Goal: Transaction & Acquisition: Obtain resource

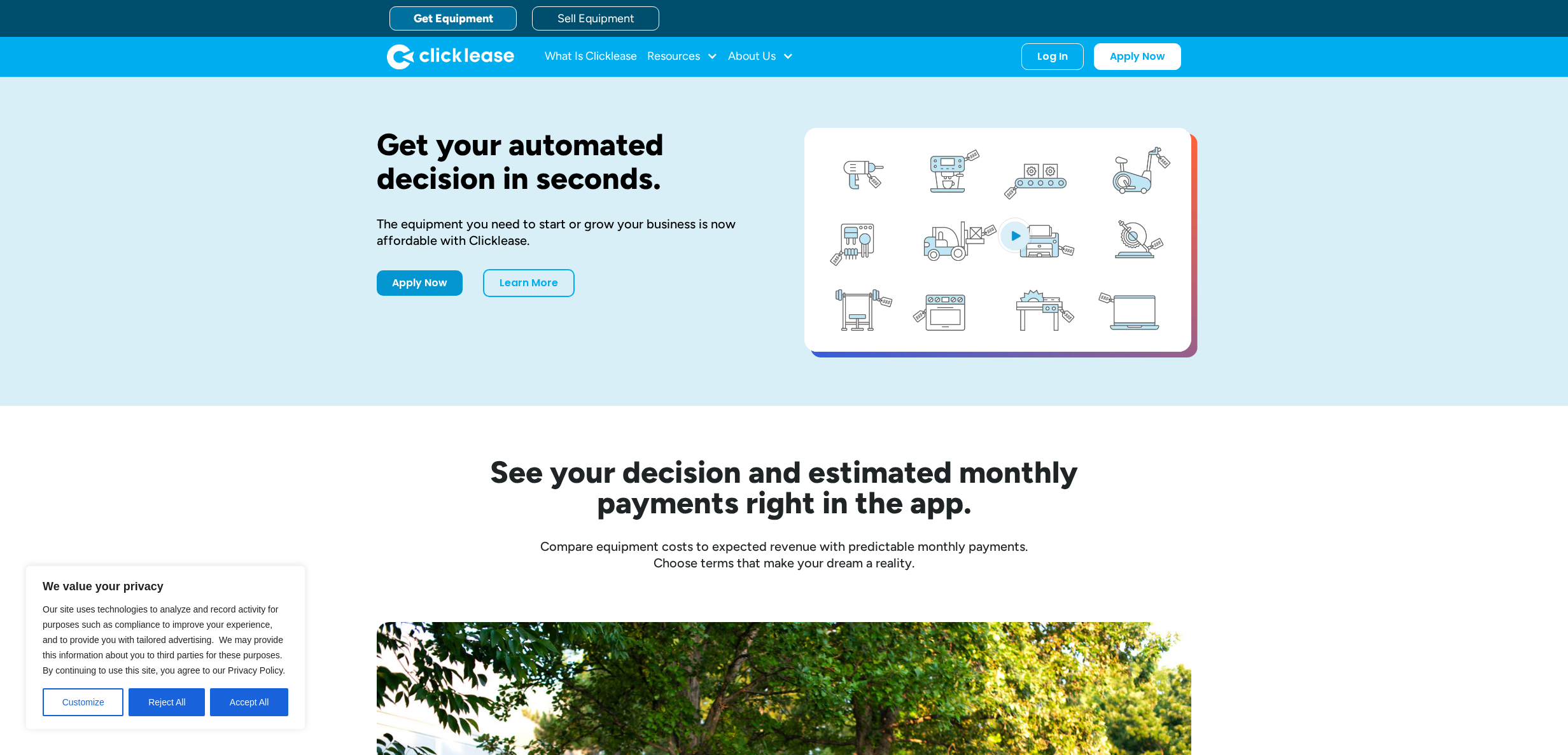
click at [452, 17] on link "Get Equipment" at bounding box center [452, 18] width 127 height 25
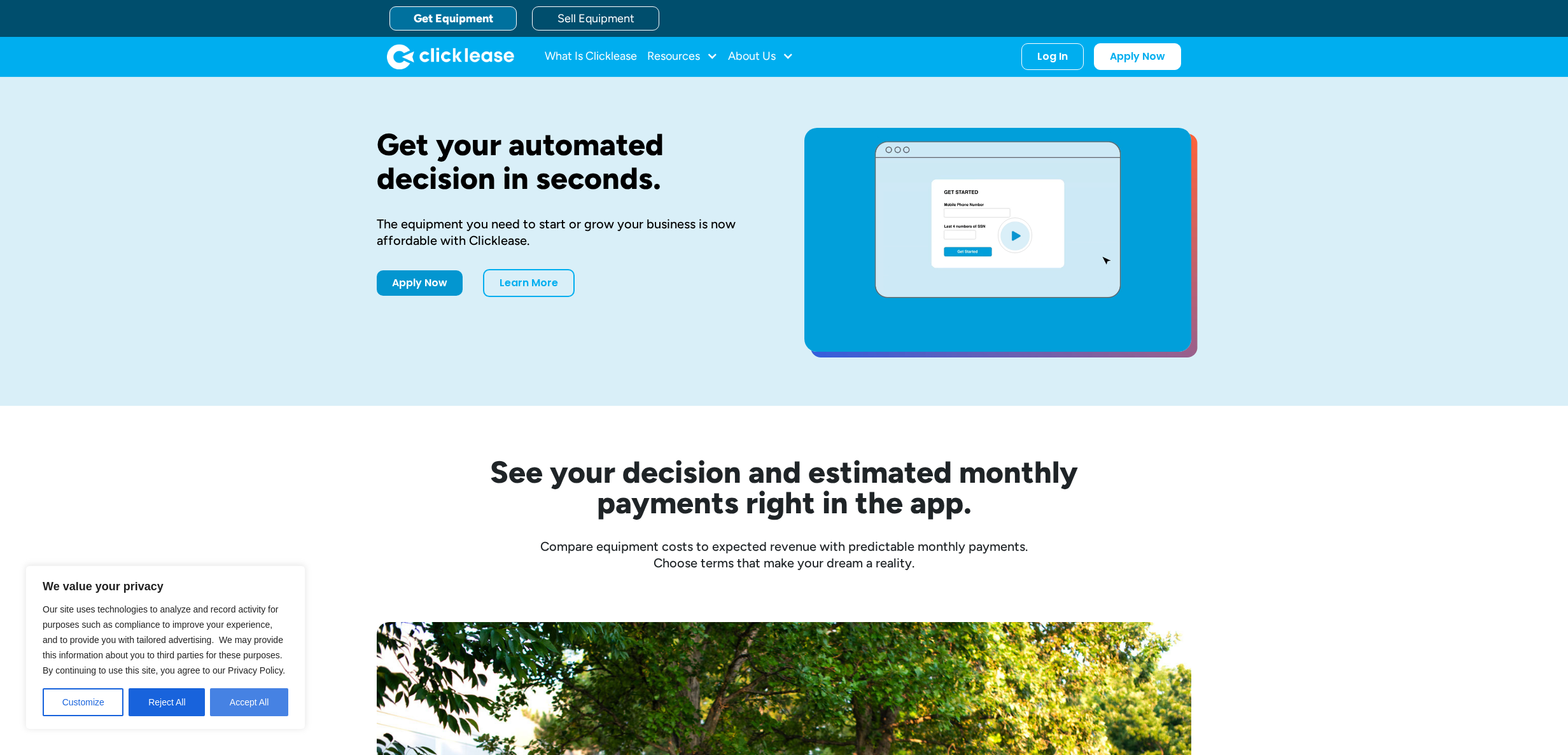
click at [266, 705] on button "Accept All" at bounding box center [249, 702] width 78 height 28
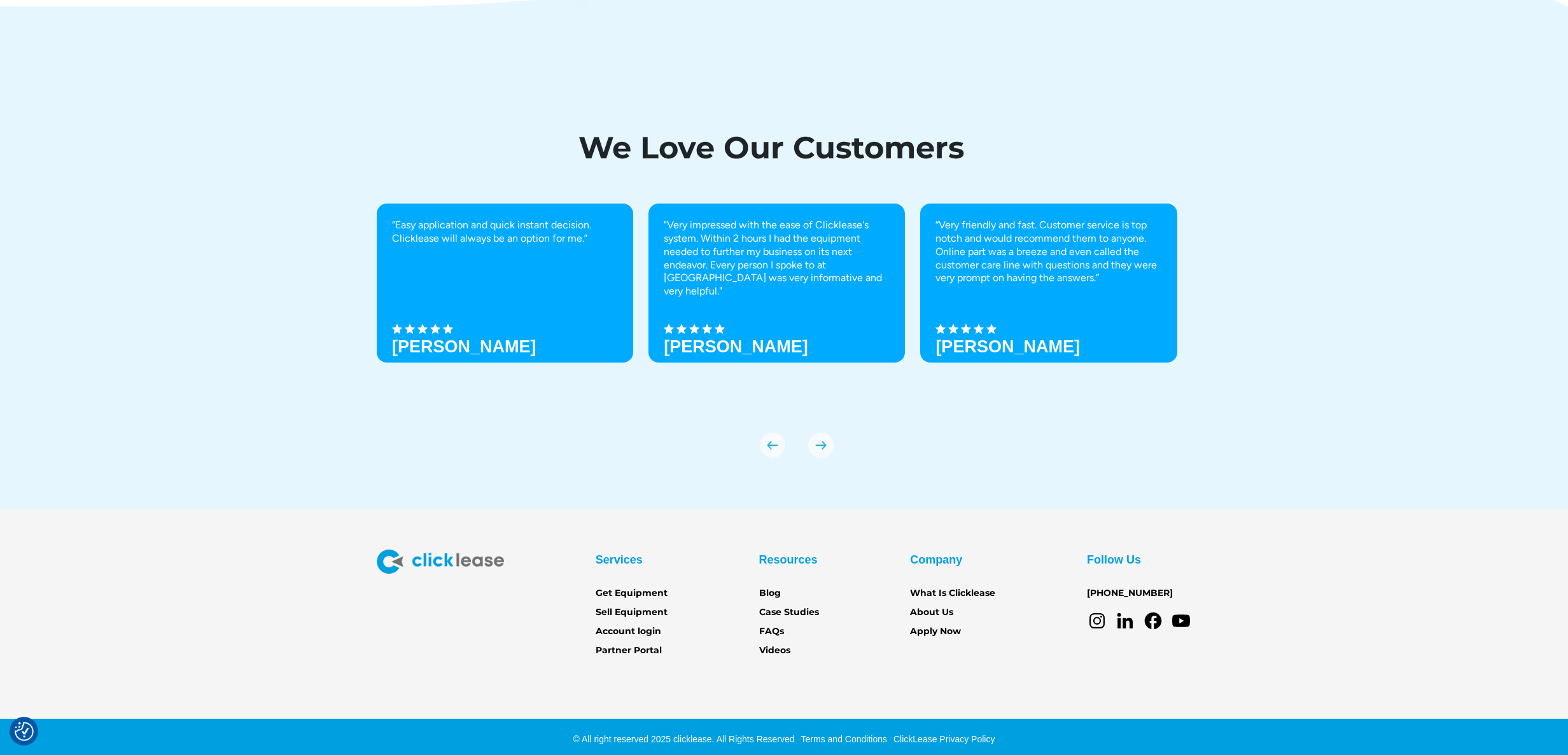
scroll to position [4362, 0]
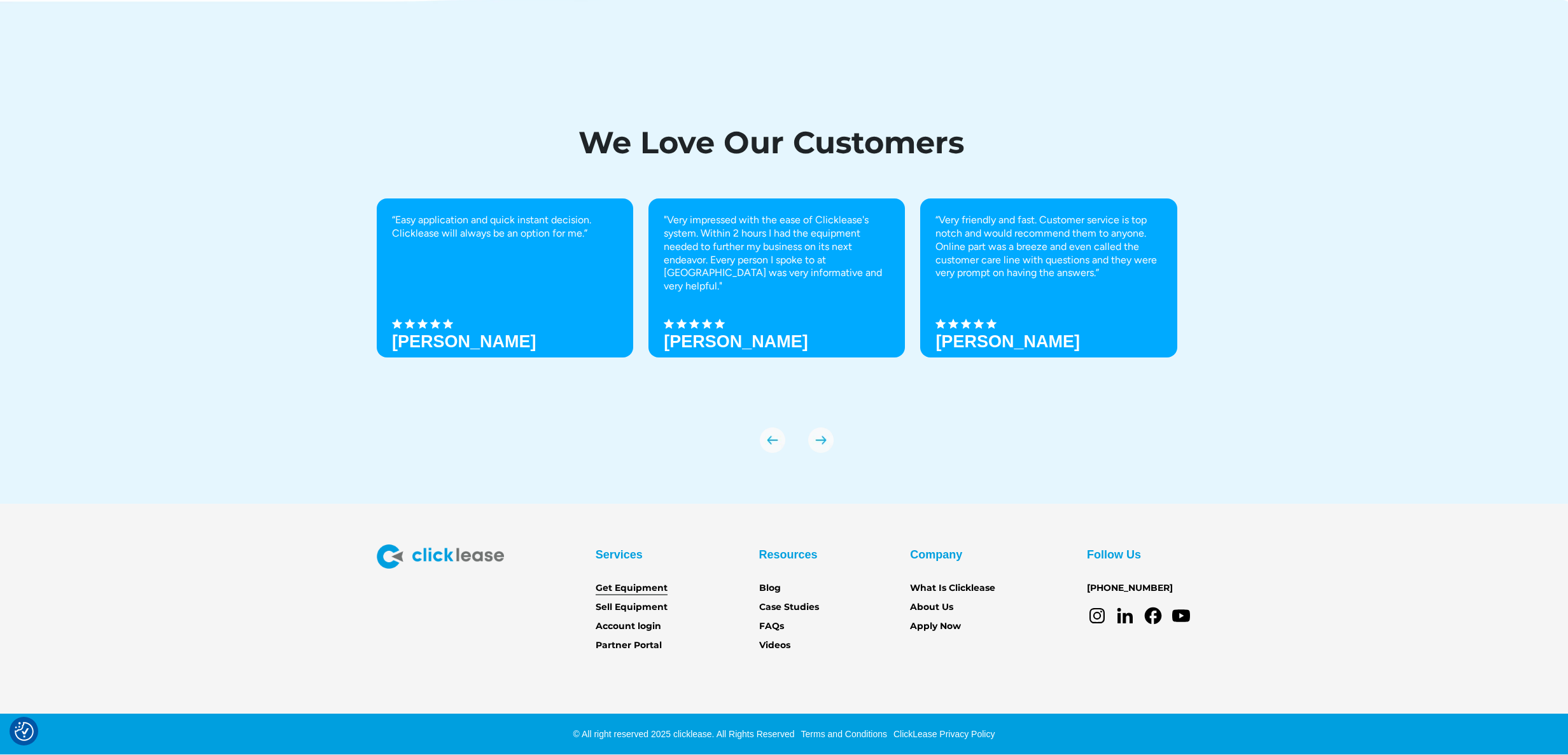
click at [663, 585] on link "Get Equipment" at bounding box center [632, 588] width 72 height 14
